Goal: Communication & Community: Answer question/provide support

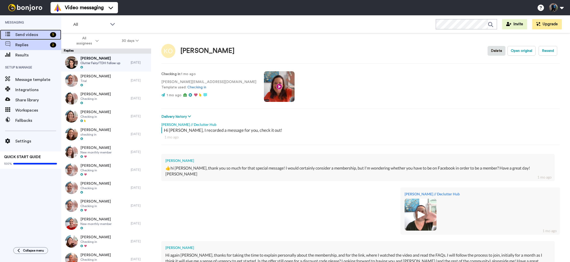
click at [43, 34] on span "Send videos" at bounding box center [31, 35] width 33 height 6
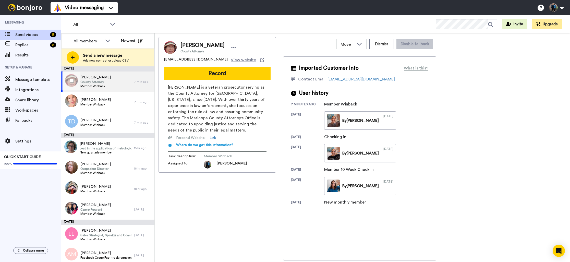
scroll to position [4, 0]
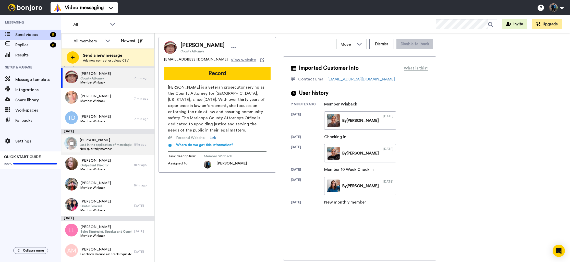
click at [107, 147] on span "New quarterly member" at bounding box center [106, 149] width 52 height 4
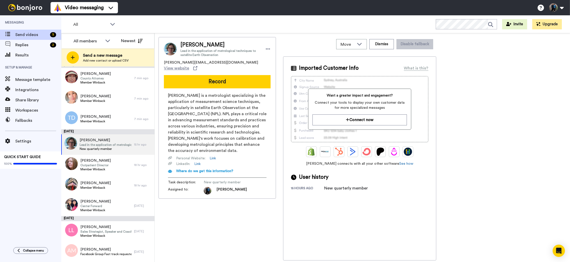
click at [374, 64] on div "Imported Customer Info What is this? Want a greater impact and engagement? Conn…" at bounding box center [359, 158] width 153 height 204
click at [417, 68] on div "What is this?" at bounding box center [416, 68] width 25 height 6
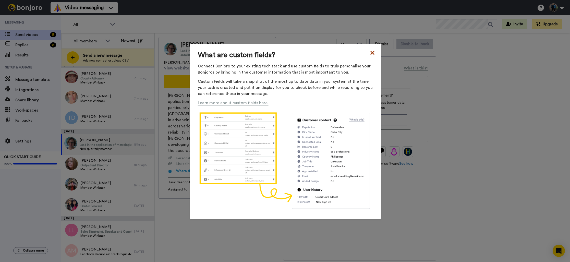
click at [372, 52] on icon at bounding box center [372, 53] width 5 height 6
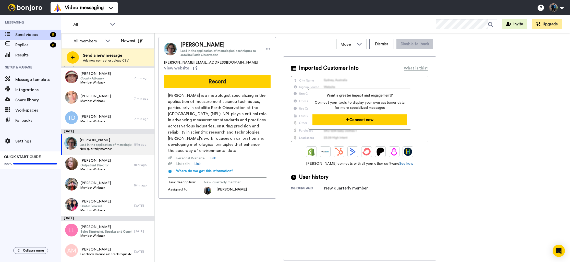
click at [358, 120] on button "Connect now" at bounding box center [360, 119] width 94 height 11
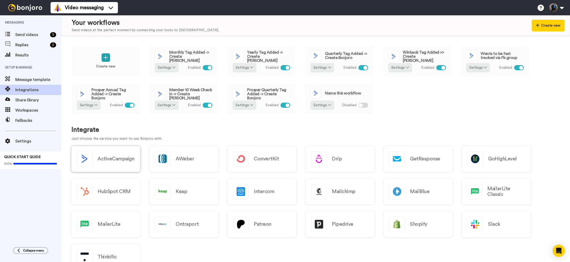
click at [124, 161] on h2 "ActiveCampaign" at bounding box center [116, 159] width 37 height 6
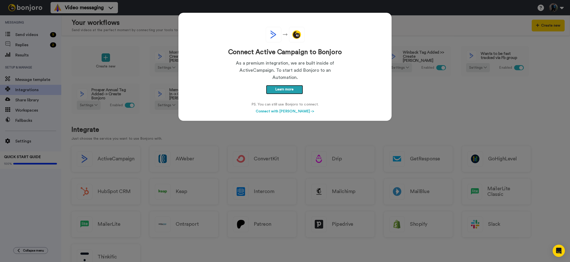
click at [281, 89] on link "Learn more" at bounding box center [284, 89] width 37 height 9
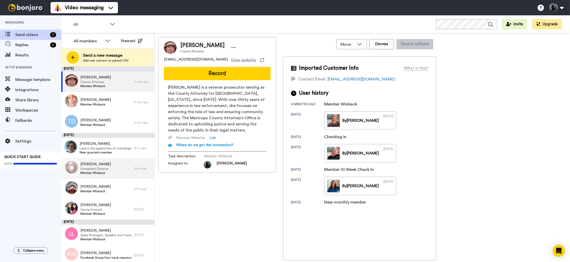
scroll to position [4, 0]
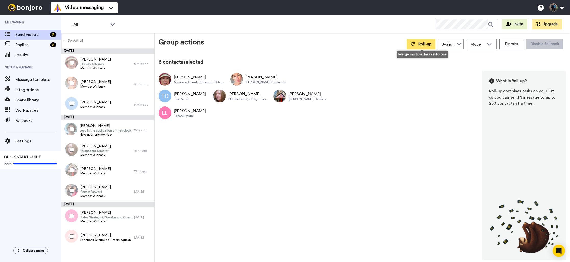
click at [425, 43] on span "Roll-up" at bounding box center [425, 44] width 13 height 4
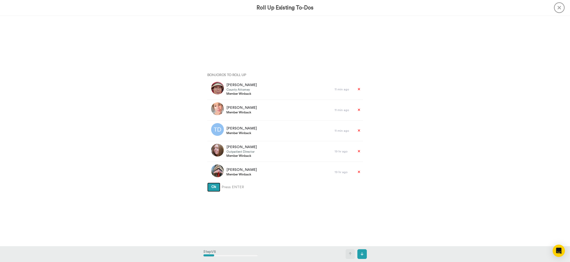
click at [214, 188] on span "Ok" at bounding box center [213, 187] width 5 height 4
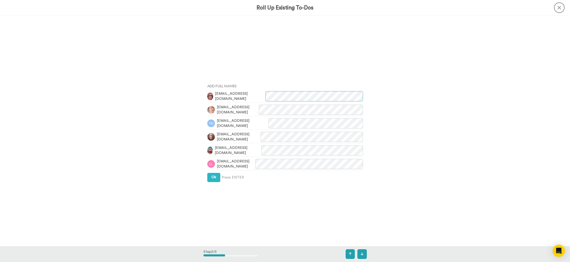
scroll to position [231, 0]
click at [214, 176] on span "Ok" at bounding box center [213, 177] width 5 height 4
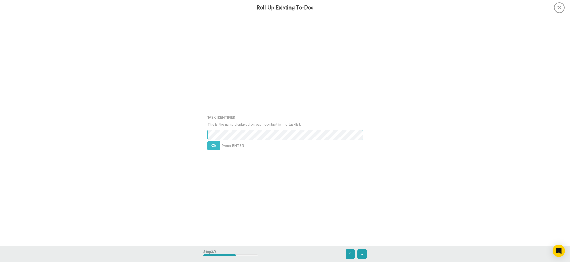
scroll to position [461, 0]
click at [214, 144] on span "Ok" at bounding box center [213, 145] width 5 height 4
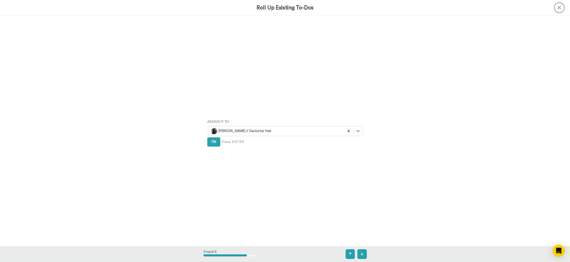
scroll to position [692, 0]
click at [214, 142] on span "Ok" at bounding box center [213, 141] width 5 height 4
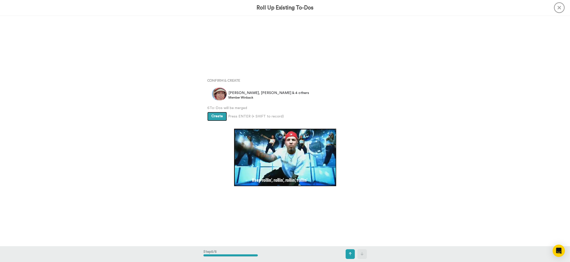
scroll to position [922, 0]
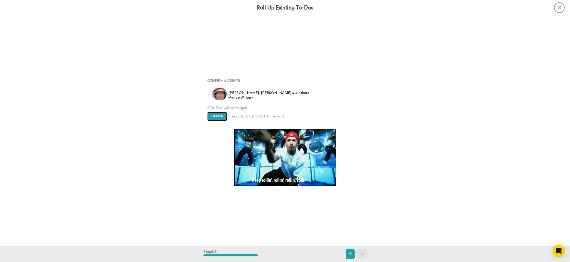
click at [215, 116] on span "Create" at bounding box center [216, 116] width 11 height 4
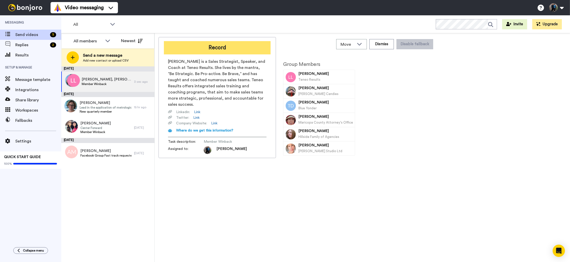
click at [232, 46] on button "Record" at bounding box center [217, 47] width 107 height 13
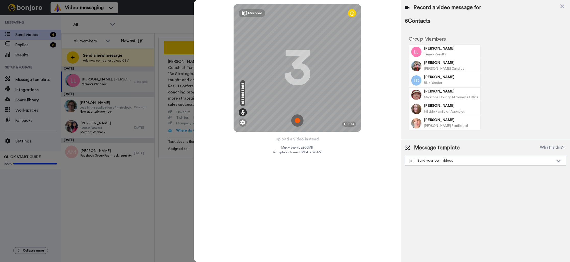
click at [298, 120] on img at bounding box center [297, 120] width 12 height 12
click at [296, 120] on img at bounding box center [297, 120] width 12 height 12
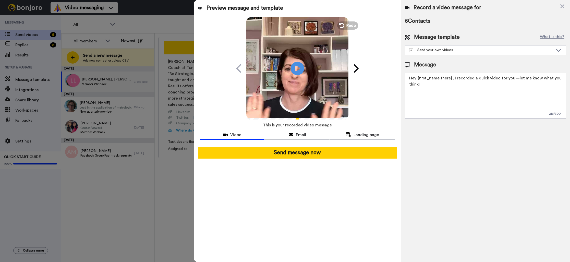
click at [299, 67] on icon "Play/Pause" at bounding box center [298, 68] width 14 height 24
click at [460, 49] on div "Send your own videos" at bounding box center [481, 50] width 144 height 5
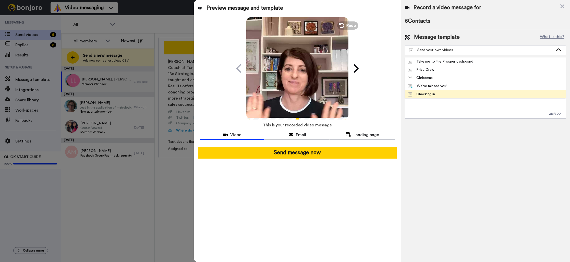
click at [428, 94] on div "Checking in" at bounding box center [421, 94] width 27 height 5
type textarea "Hi {first_name|there}, I recorded a message for you, check it out!"
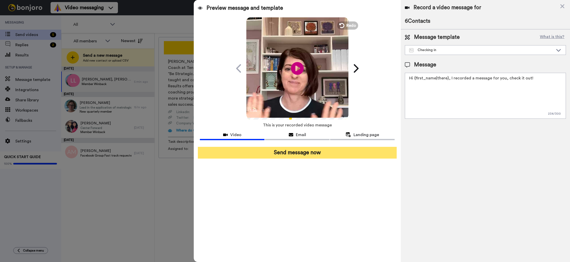
click at [287, 153] on button "Send message now" at bounding box center [297, 153] width 199 height 12
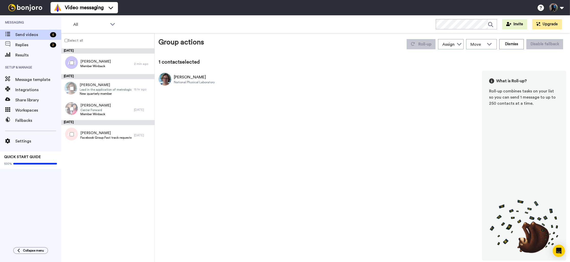
click at [188, 81] on div "National Physical Laboratory" at bounding box center [194, 82] width 41 height 4
click at [101, 90] on span "Lead in the application of metrological techniques to satellite Earth Observati…" at bounding box center [106, 90] width 52 height 4
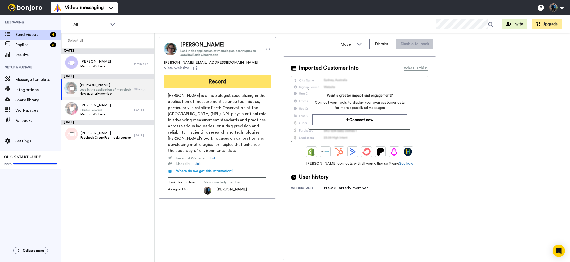
click at [214, 75] on button "Record" at bounding box center [217, 81] width 107 height 13
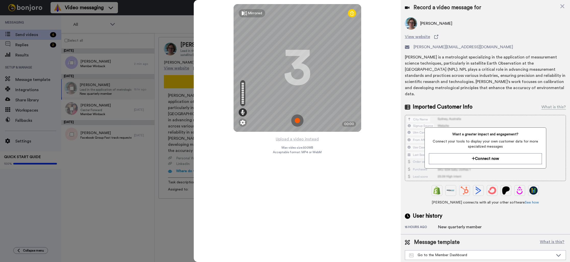
click at [298, 120] on img at bounding box center [297, 120] width 12 height 12
click at [297, 120] on img at bounding box center [297, 120] width 12 height 12
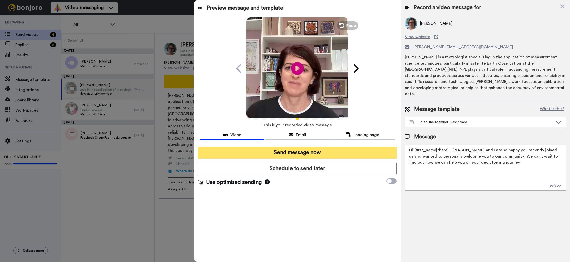
click at [294, 152] on button "Send message now" at bounding box center [297, 153] width 199 height 12
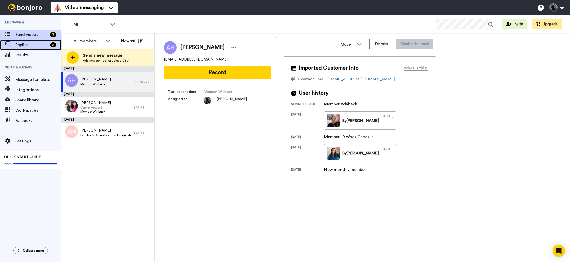
click at [28, 45] on span "Replies" at bounding box center [31, 45] width 33 height 6
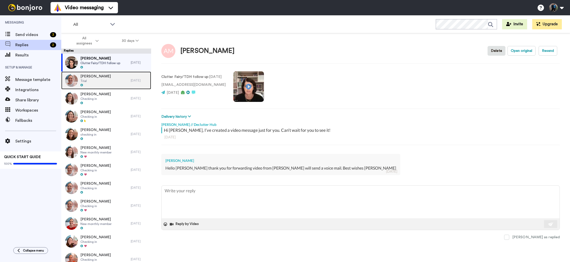
click at [119, 77] on div "[PERSON_NAME] Trial" at bounding box center [95, 81] width 69 height 18
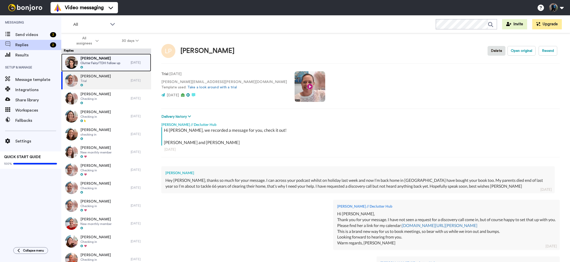
click at [121, 66] on div "[PERSON_NAME] Clutter Fairy/TDH follow up" at bounding box center [95, 63] width 69 height 18
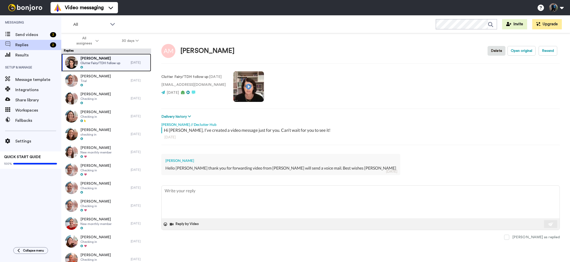
type textarea "x"
